Goal: Information Seeking & Learning: Learn about a topic

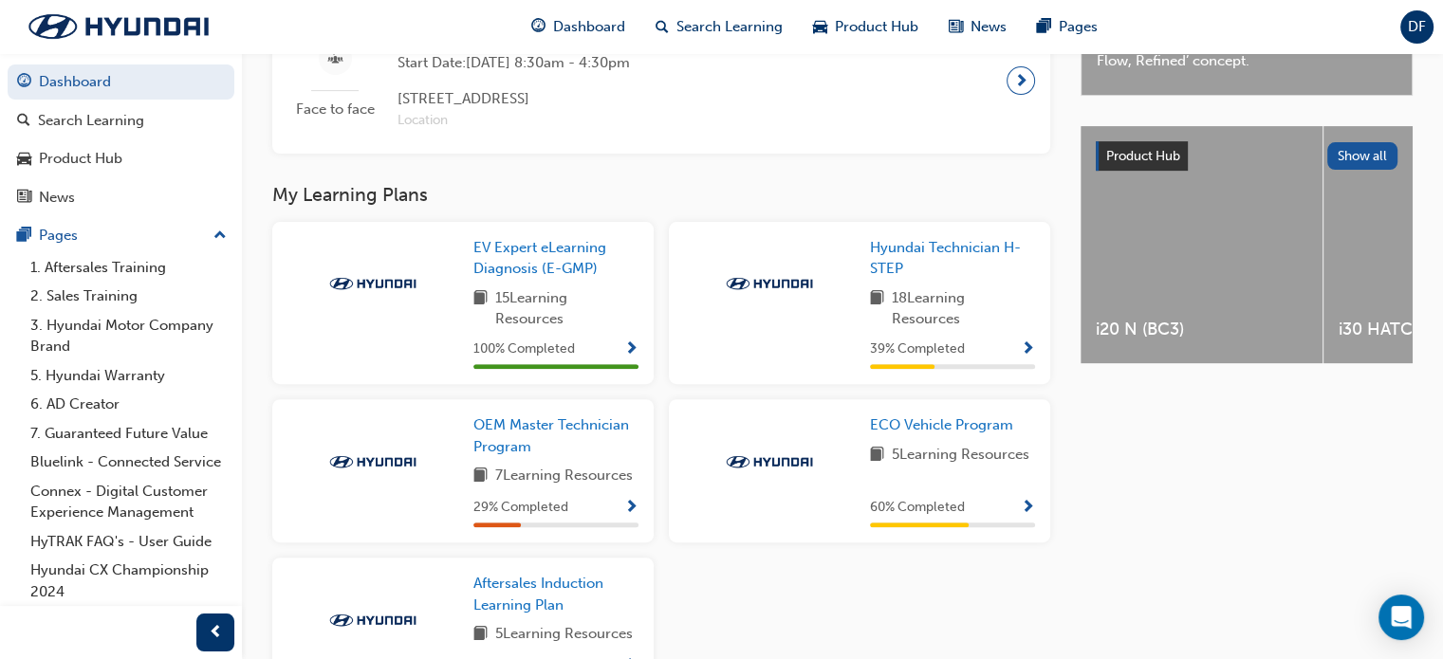
scroll to position [656, 0]
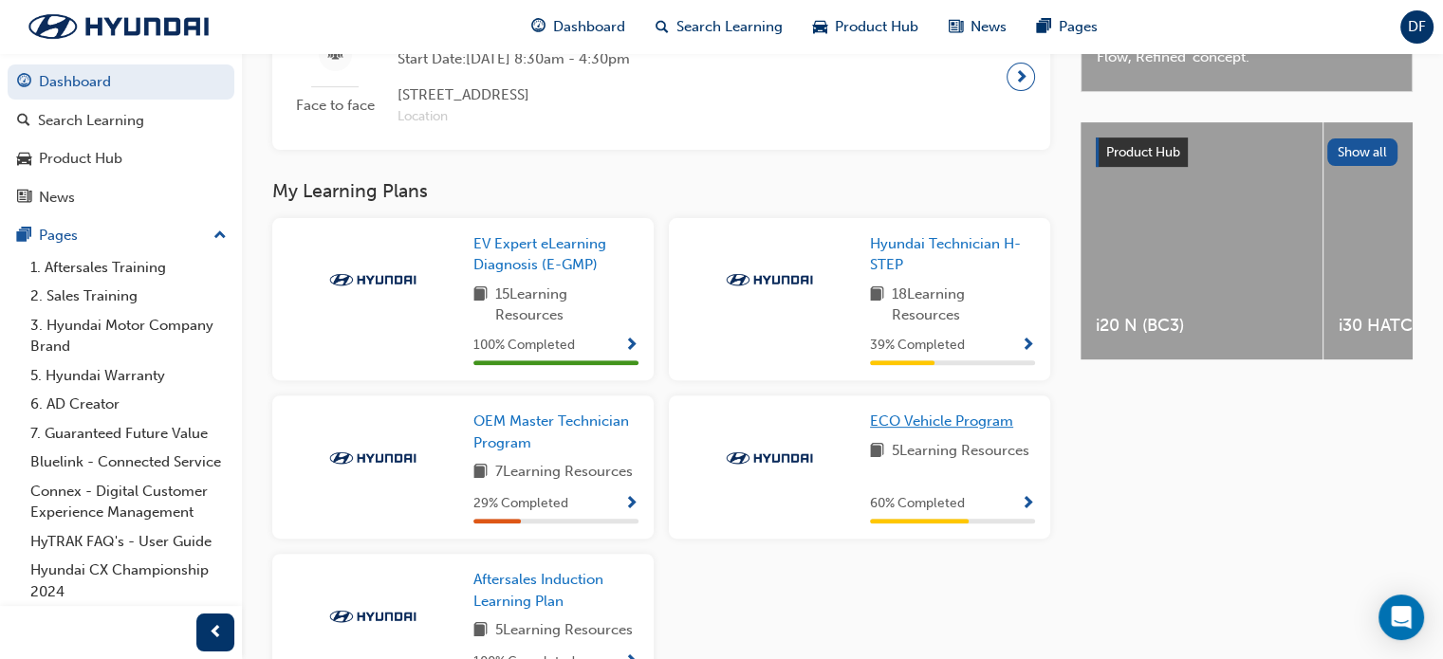
click at [892, 420] on span "ECO Vehicle Program" at bounding box center [941, 421] width 143 height 17
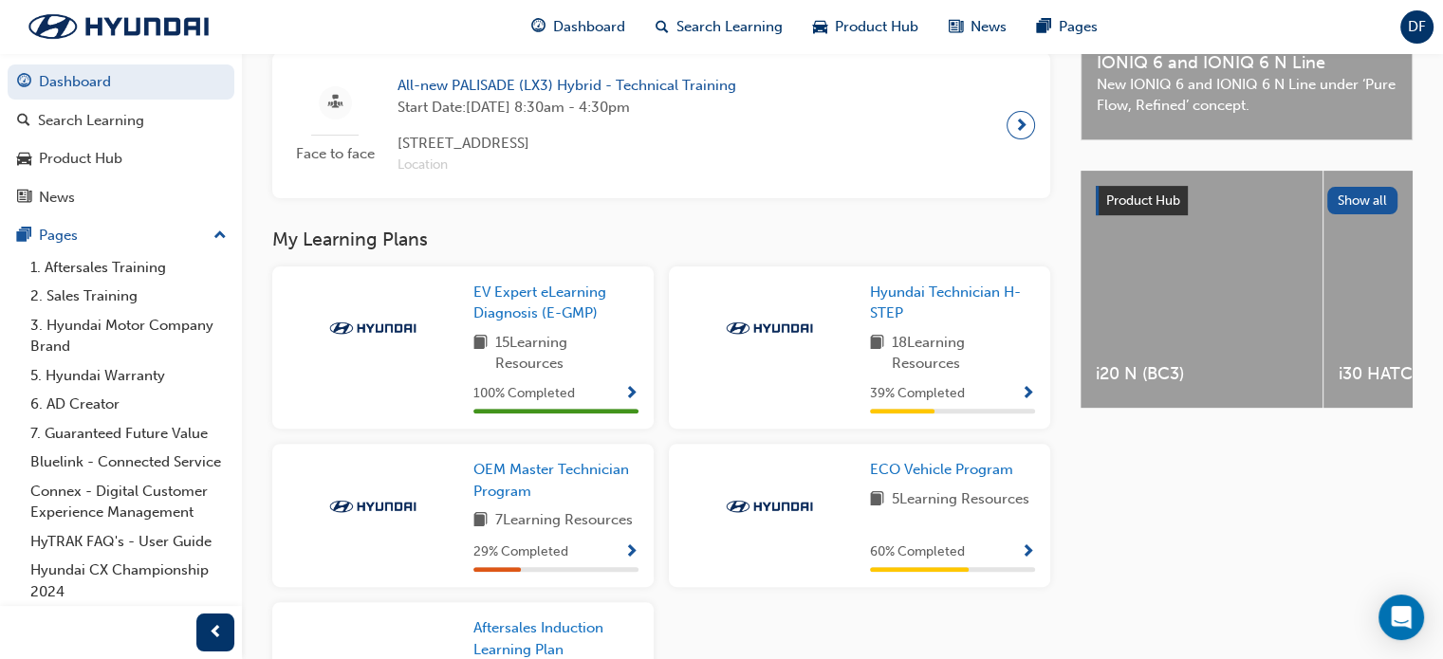
scroll to position [611, 0]
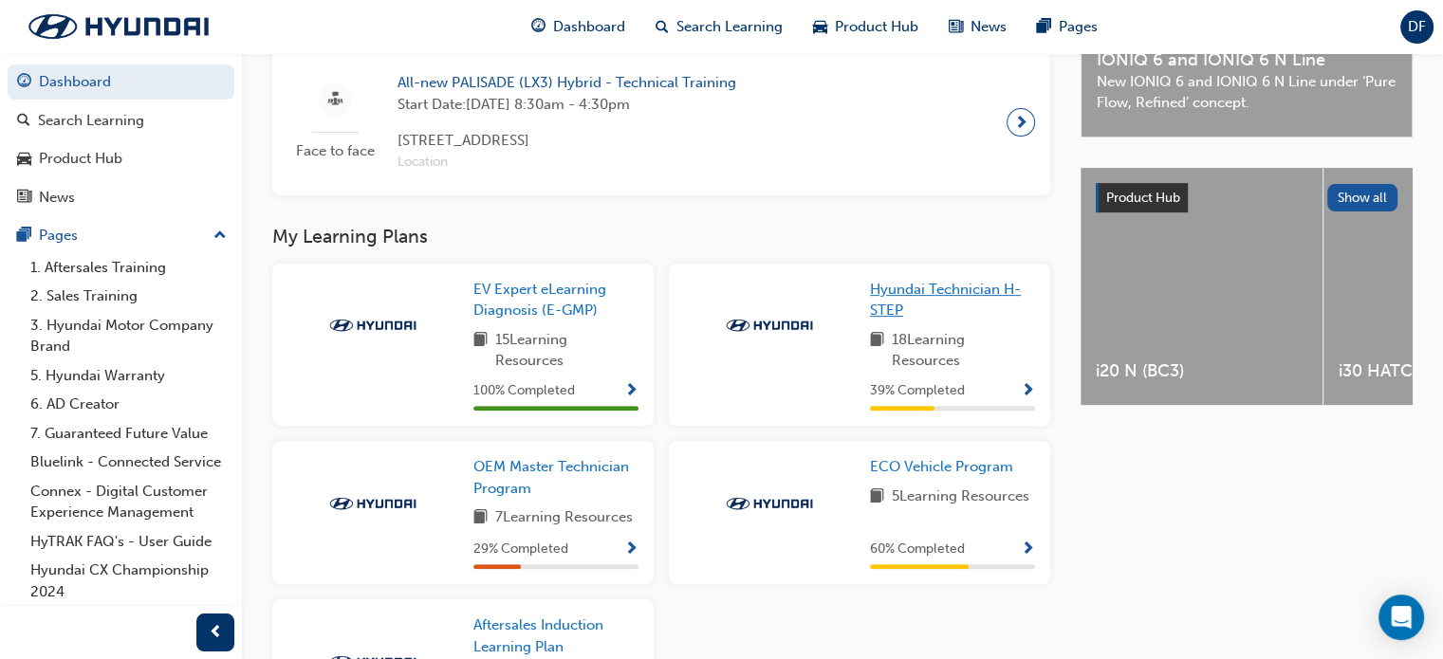
click at [876, 306] on span "Hyundai Technician H-STEP" at bounding box center [945, 300] width 151 height 39
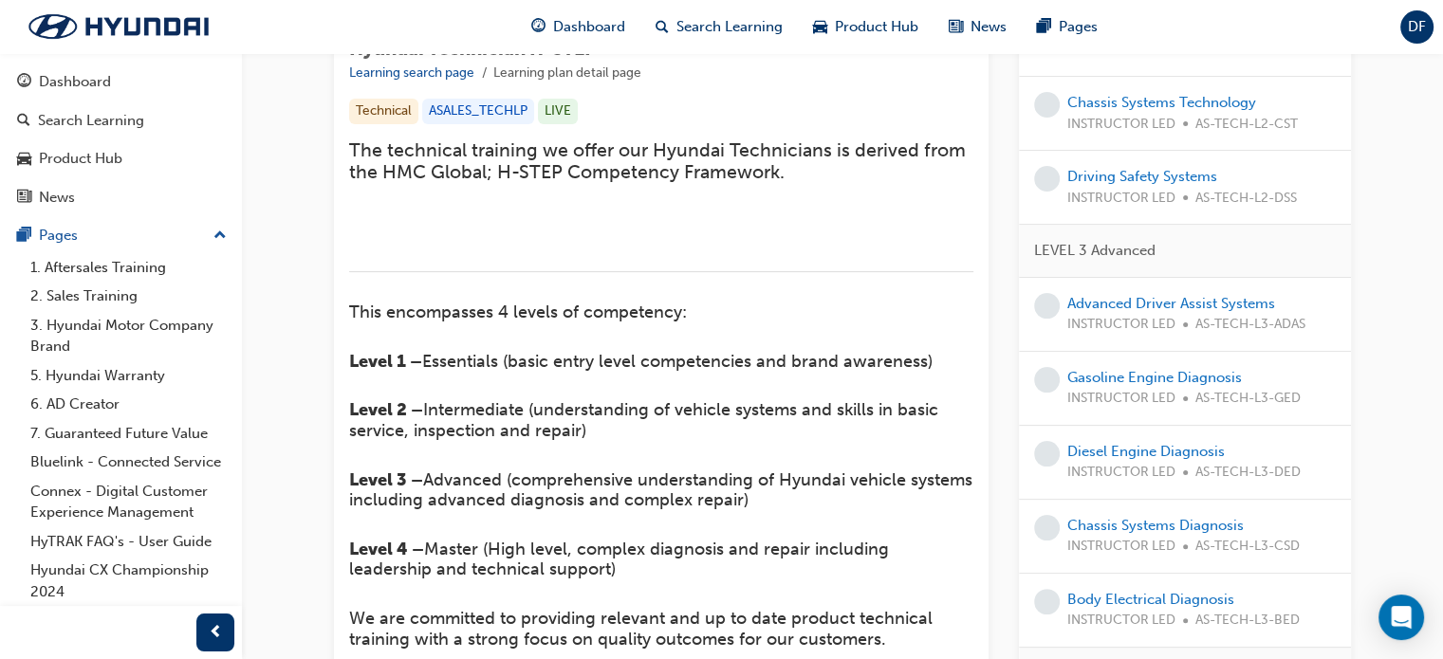
scroll to position [360, 0]
click at [1233, 110] on link "Chassis Systems Technology" at bounding box center [1161, 101] width 189 height 17
